Goal: Task Accomplishment & Management: Manage account settings

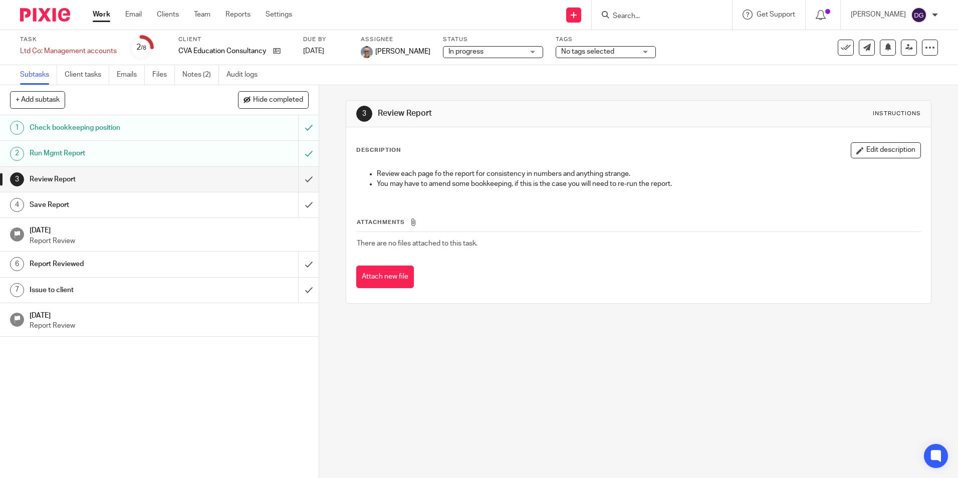
click at [68, 13] on img at bounding box center [45, 15] width 50 height 14
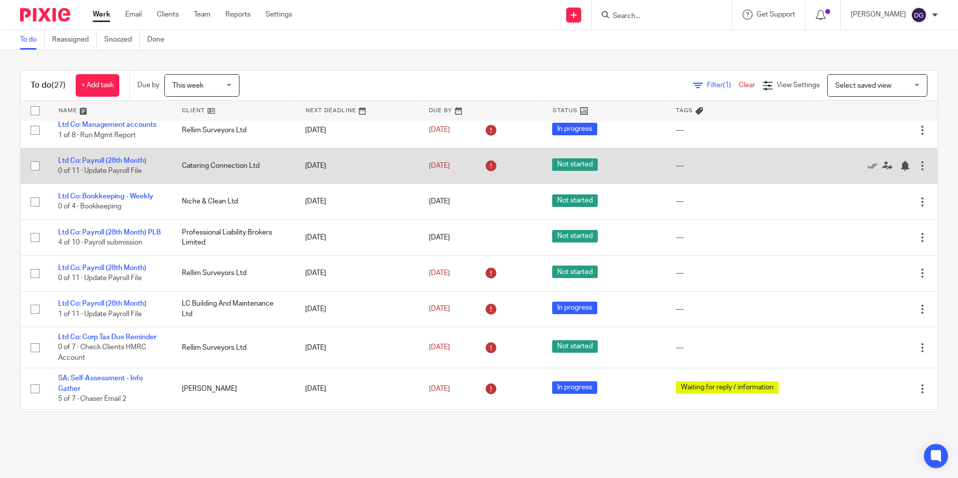
scroll to position [442, 0]
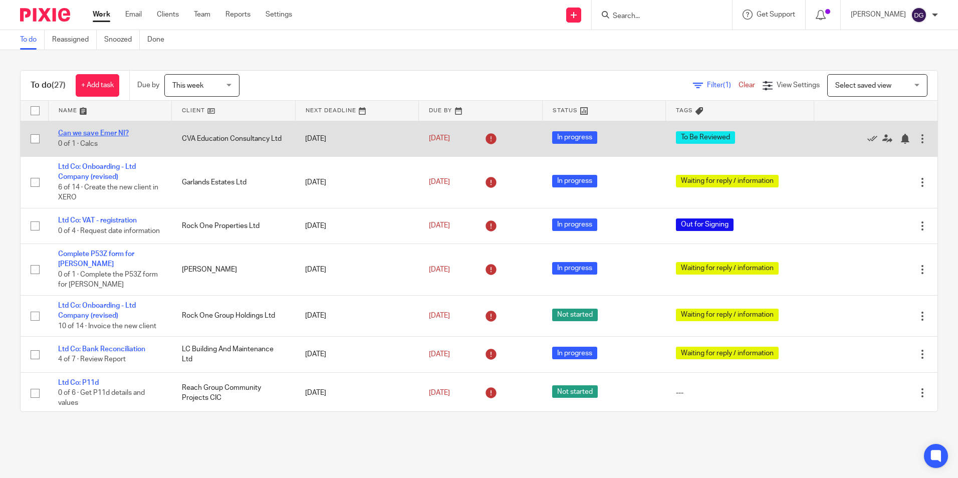
click at [91, 135] on link "Can we save Emer NI?" at bounding box center [93, 133] width 71 height 7
click at [110, 128] on td "Can we save Emer NI? 0 of 1 · Calcs" at bounding box center [110, 139] width 124 height 36
click at [111, 133] on link "Can we save Emer NI?" at bounding box center [93, 133] width 71 height 7
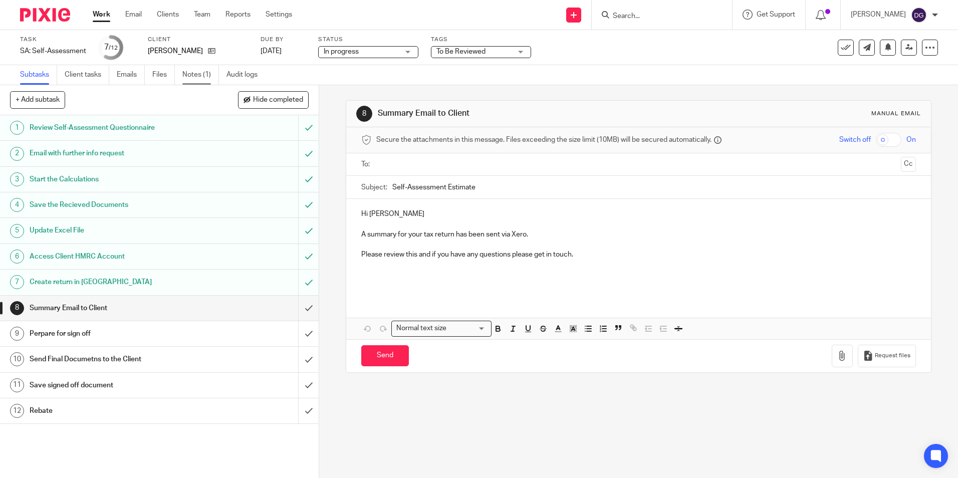
click at [199, 76] on link "Notes (1)" at bounding box center [200, 75] width 37 height 20
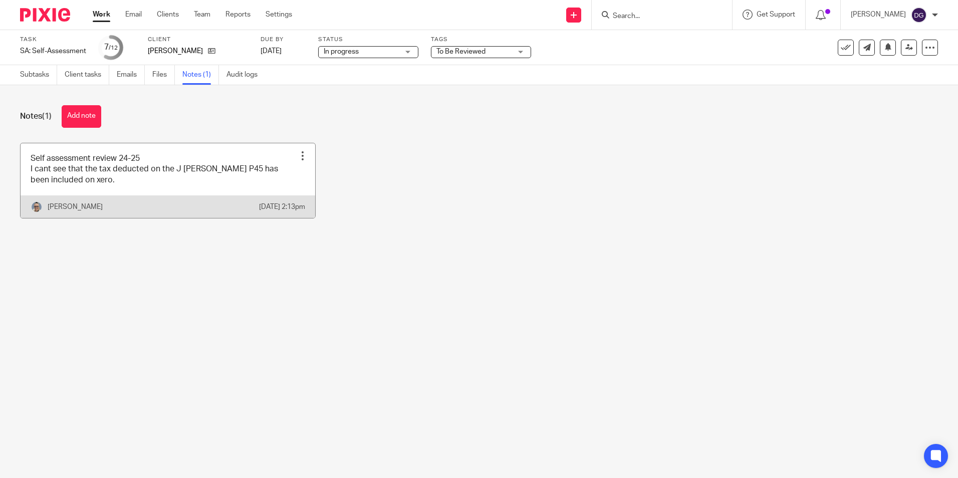
click at [187, 185] on link at bounding box center [168, 180] width 295 height 75
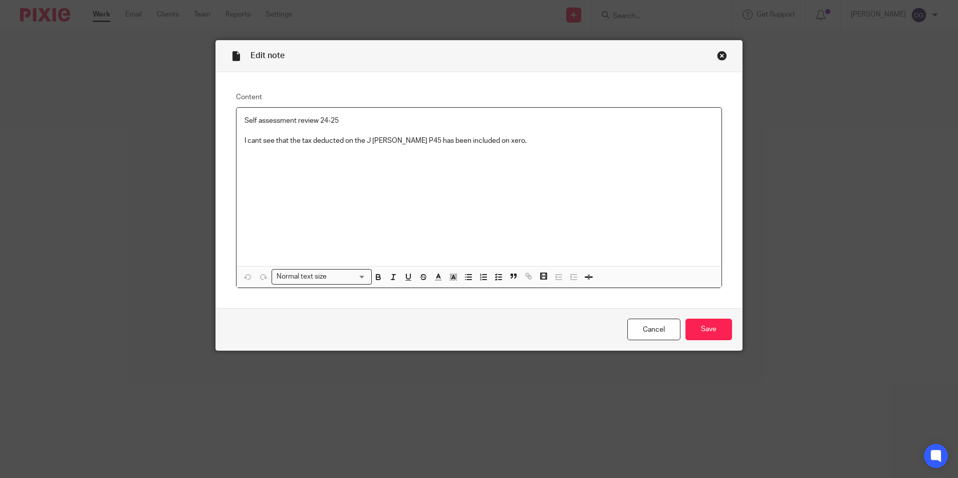
click at [512, 147] on p at bounding box center [478, 151] width 469 height 10
click at [705, 324] on input "Save" at bounding box center [708, 330] width 47 height 22
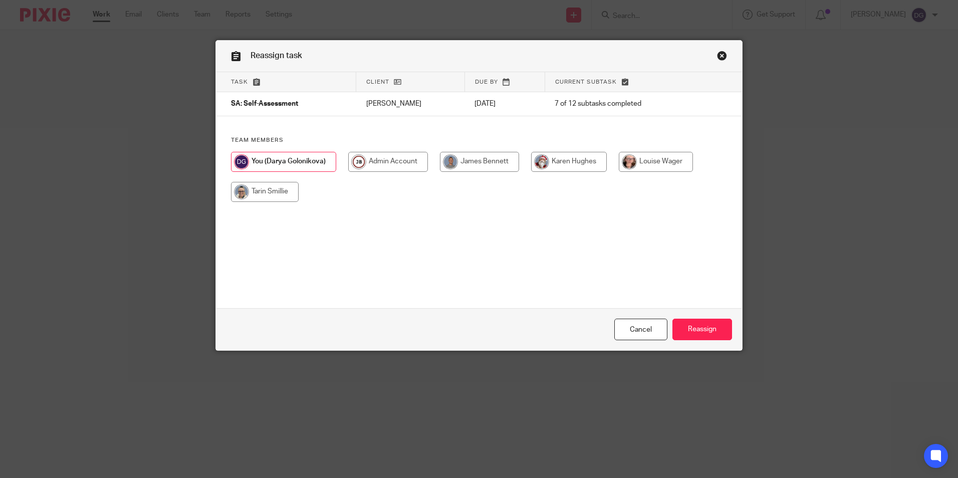
click at [255, 194] on input "radio" at bounding box center [265, 192] width 68 height 20
radio input "true"
click at [686, 337] on input "Reassign" at bounding box center [702, 330] width 60 height 22
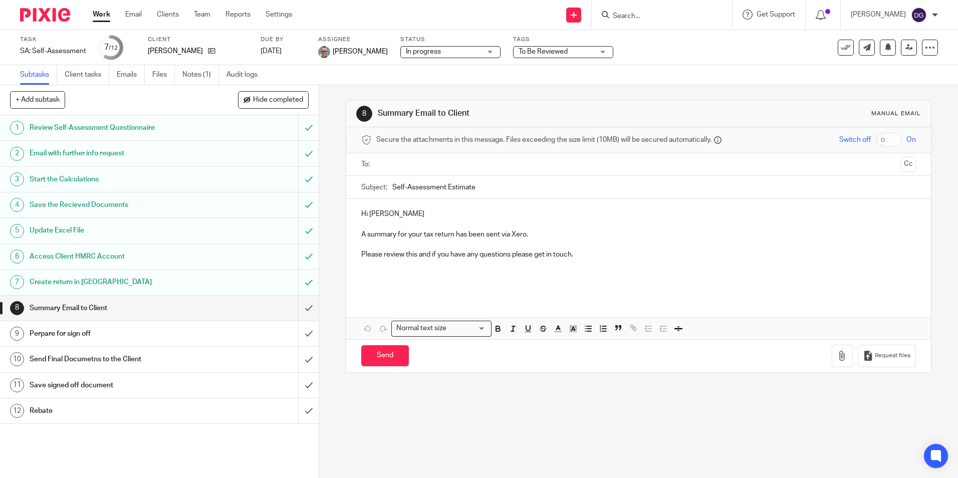
click at [660, 22] on div at bounding box center [662, 15] width 140 height 30
click at [658, 20] on input "Search" at bounding box center [657, 16] width 90 height 9
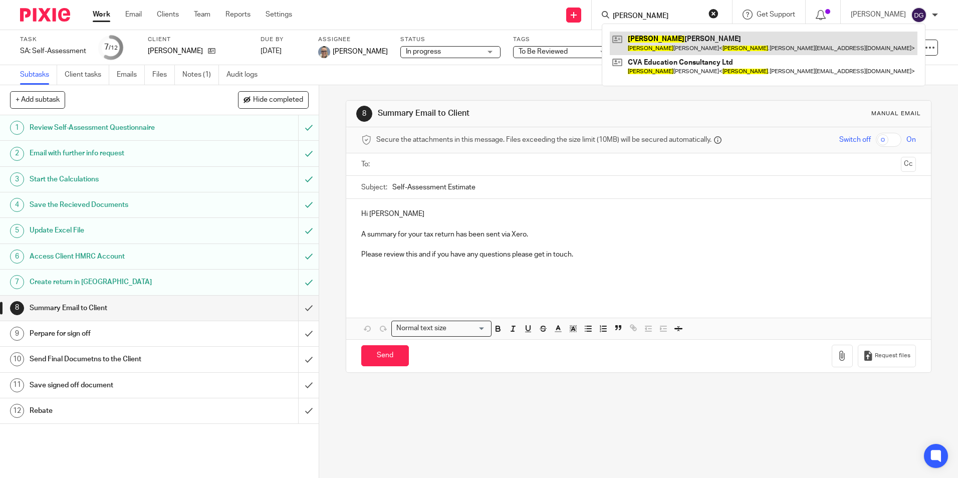
type input "cathryn"
click at [676, 40] on link at bounding box center [764, 43] width 308 height 23
click at [654, 50] on link at bounding box center [764, 43] width 308 height 23
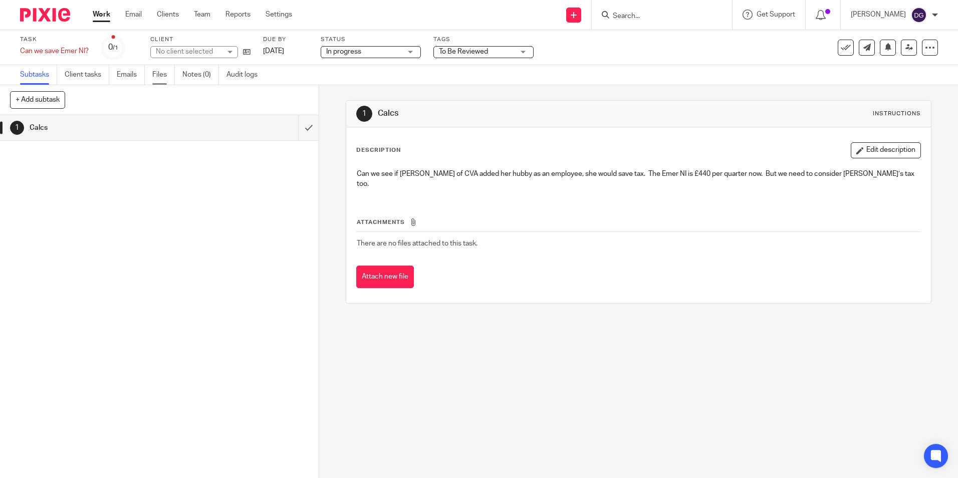
click at [159, 78] on link "Files" at bounding box center [163, 75] width 23 height 20
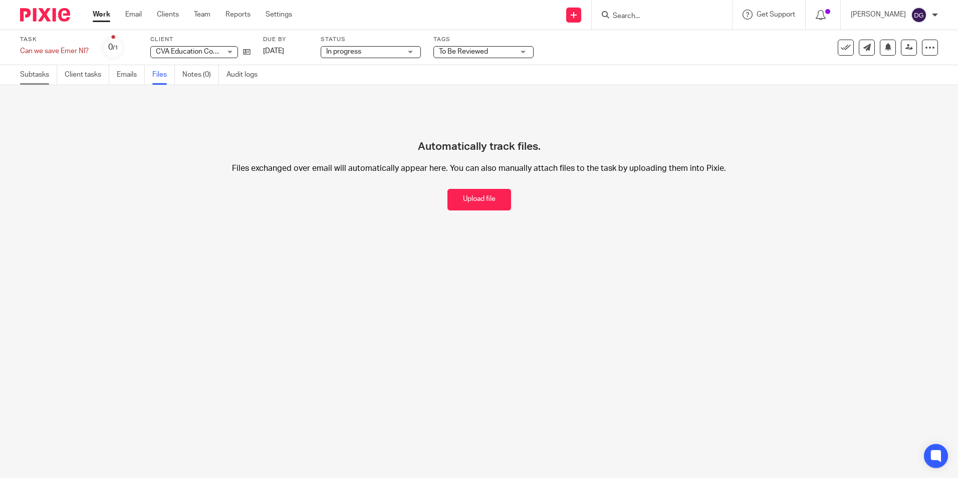
click at [47, 70] on link "Subtasks" at bounding box center [38, 75] width 37 height 20
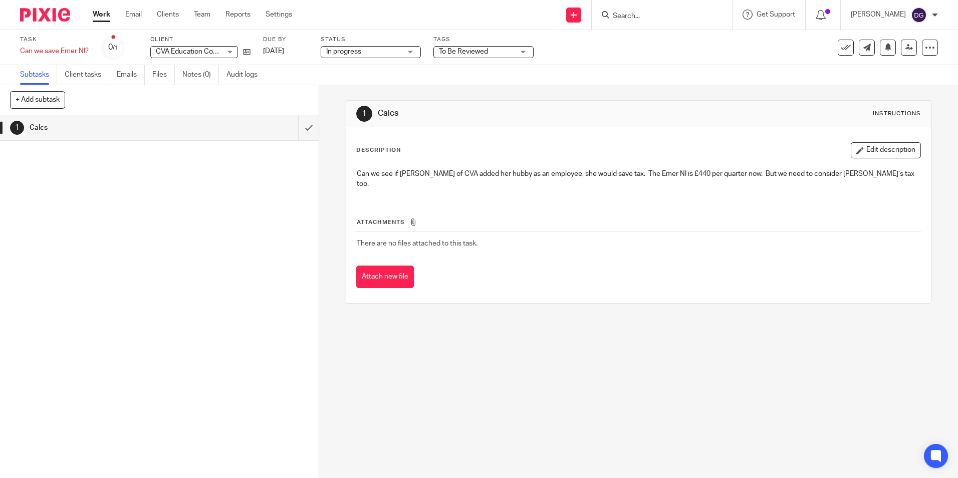
click at [100, 11] on link "Work" at bounding box center [102, 15] width 18 height 10
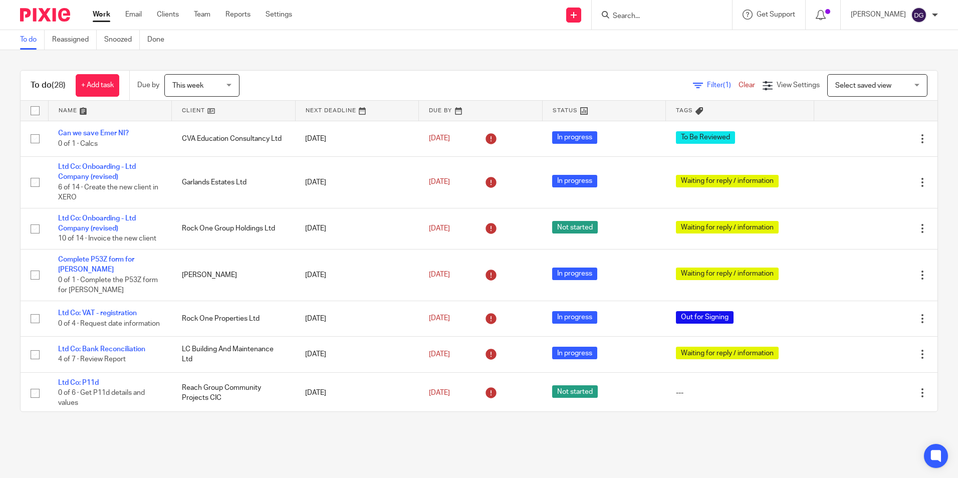
click at [417, 23] on div "Send new email Create task Add client Get Support Contact via email Check our d…" at bounding box center [632, 15] width 651 height 30
click at [649, 17] on input "Search" at bounding box center [657, 16] width 90 height 9
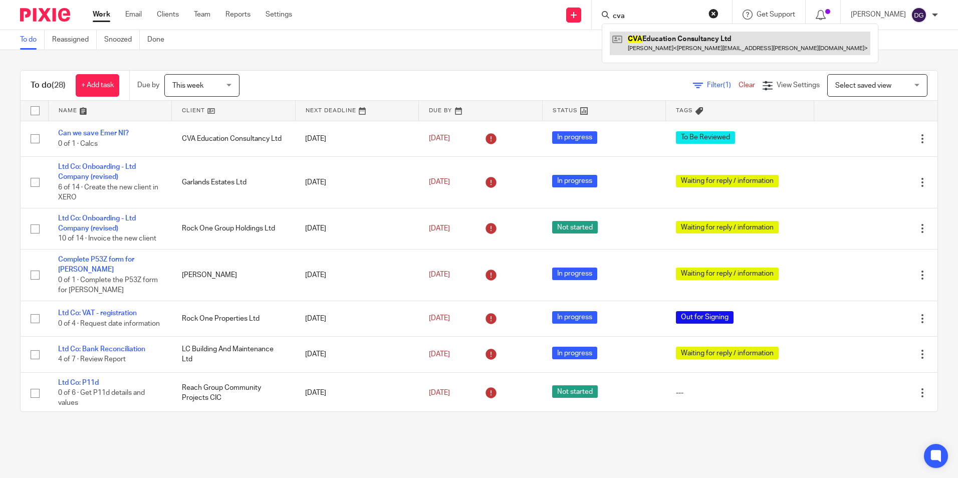
type input "cva"
click at [701, 42] on link at bounding box center [740, 43] width 260 height 23
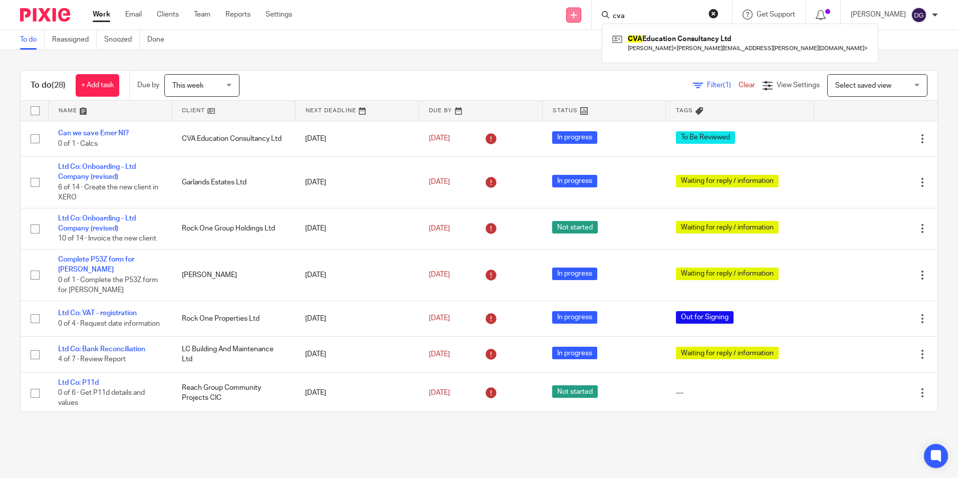
drag, startPoint x: 667, startPoint y: 14, endPoint x: 575, endPoint y: 16, distance: 92.2
click at [578, 20] on div "Send new email Create task Add client cva CVA Education Consultancy Ltd Cathryn…" at bounding box center [632, 15] width 651 height 30
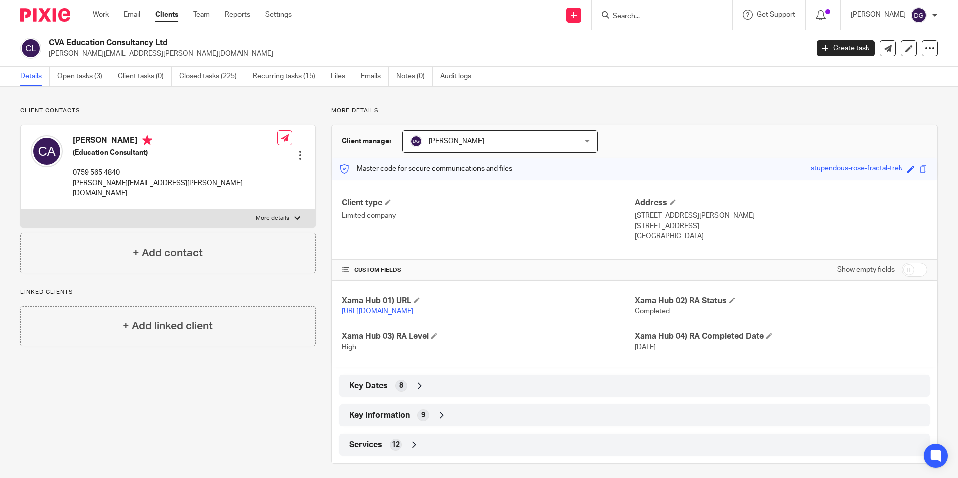
click at [639, 22] on div at bounding box center [662, 15] width 140 height 30
click at [639, 11] on form at bounding box center [665, 15] width 107 height 13
click at [639, 15] on input "Search" at bounding box center [657, 16] width 90 height 9
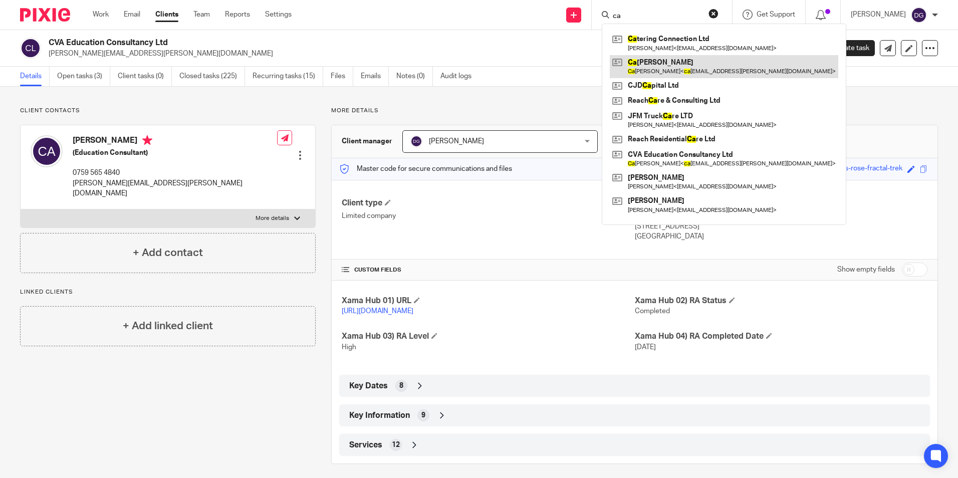
type input "ca"
click at [728, 58] on link at bounding box center [724, 66] width 228 height 23
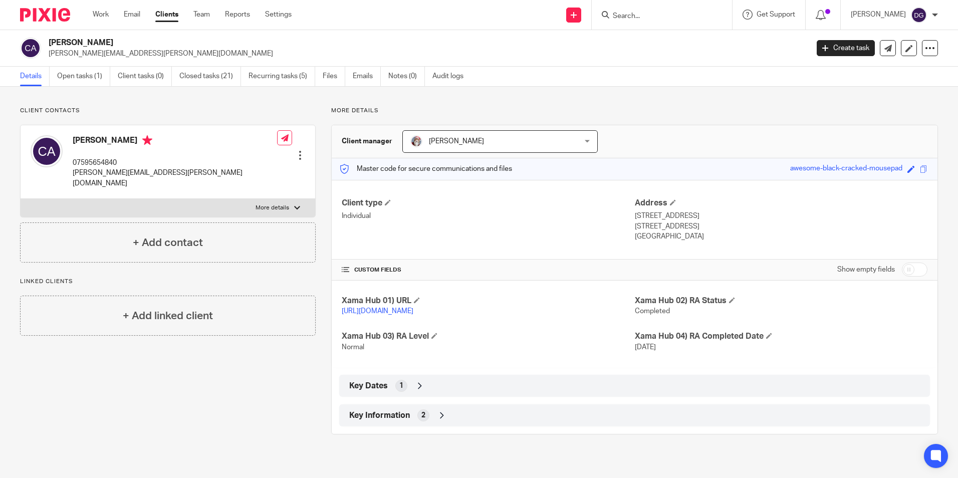
click at [630, 17] on input "Search" at bounding box center [657, 16] width 90 height 9
click at [83, 76] on link "Open tasks (1)" at bounding box center [83, 77] width 53 height 20
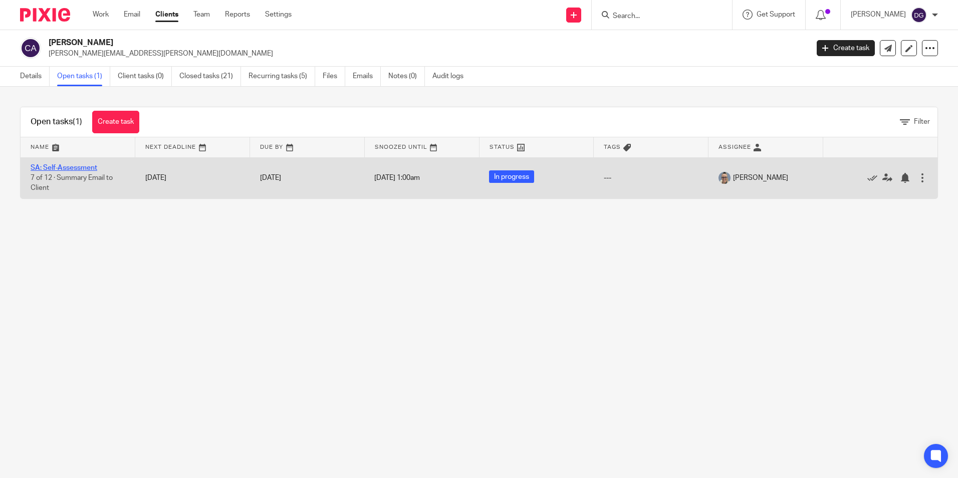
click at [73, 170] on link "SA: Self-Assessment" at bounding box center [64, 167] width 67 height 7
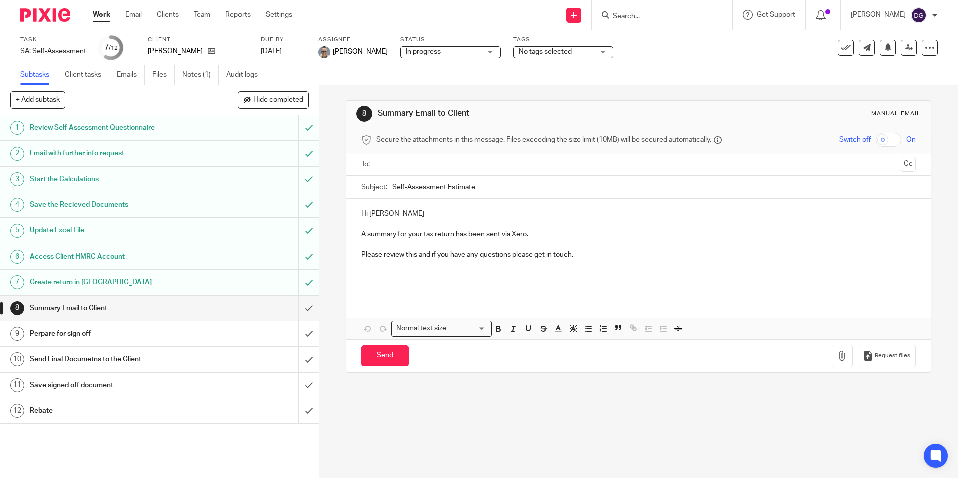
click at [100, 340] on h1 "Perpare for sign off" at bounding box center [116, 333] width 172 height 15
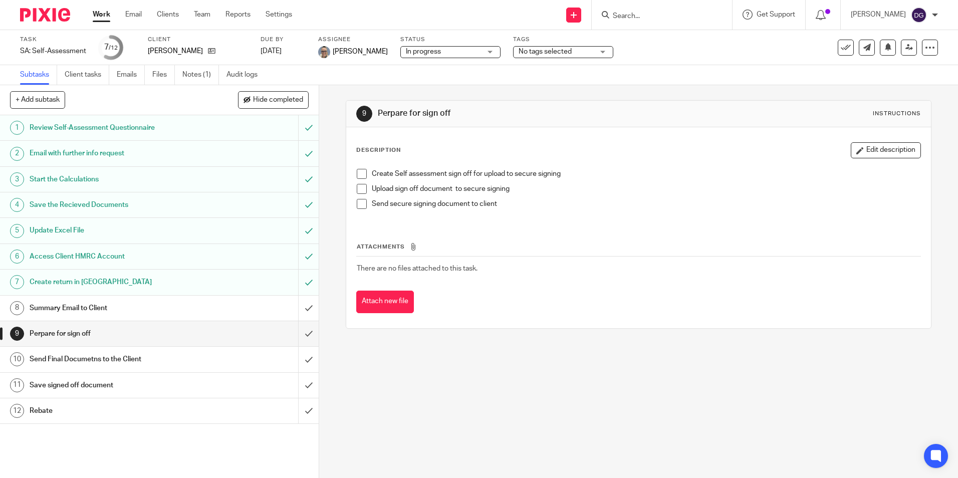
click at [161, 358] on h1 "Send Final Documetns to the Client" at bounding box center [116, 359] width 172 height 15
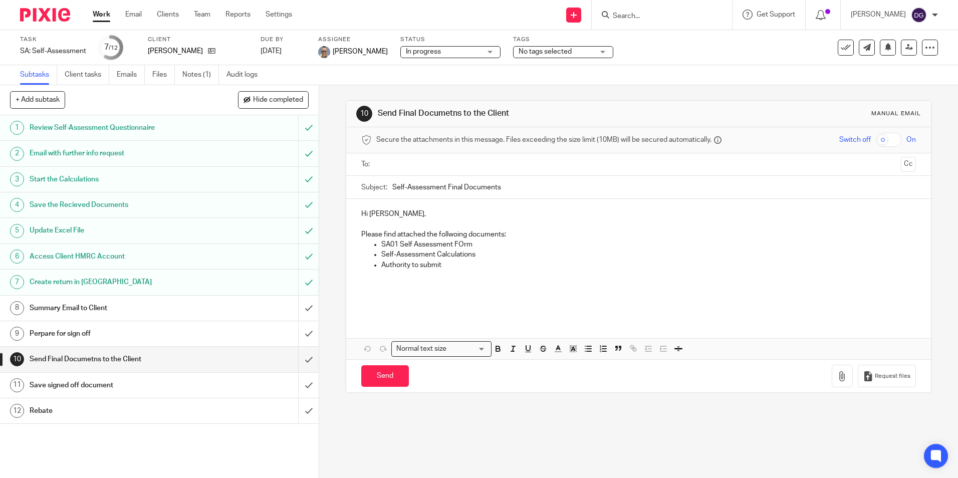
click at [186, 328] on h1 "Perpare for sign off" at bounding box center [116, 333] width 172 height 15
